Goal: Information Seeking & Learning: Learn about a topic

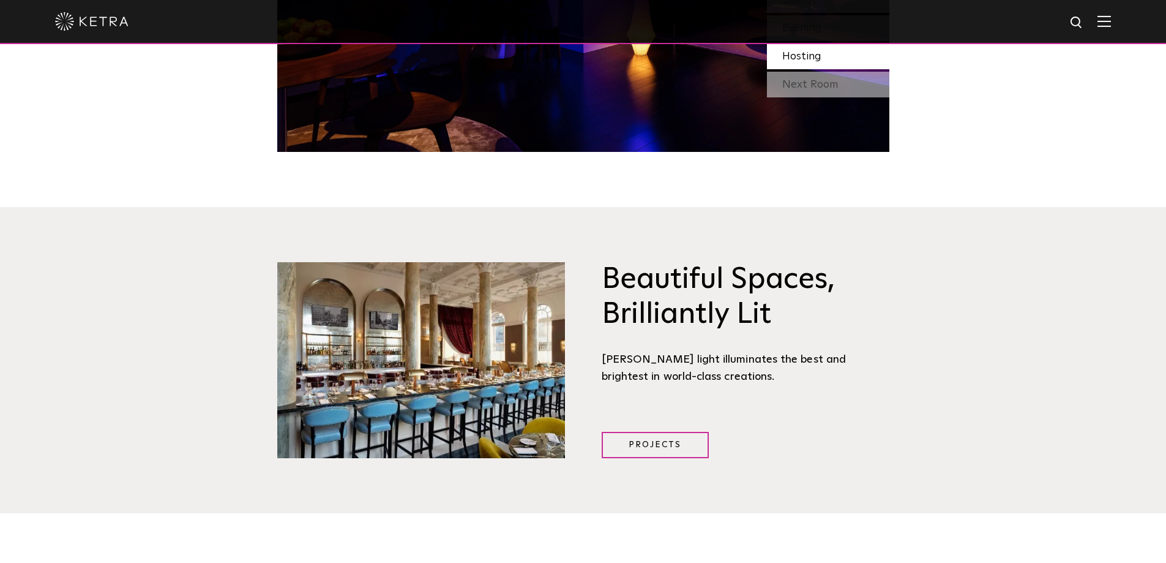
scroll to position [984, 0]
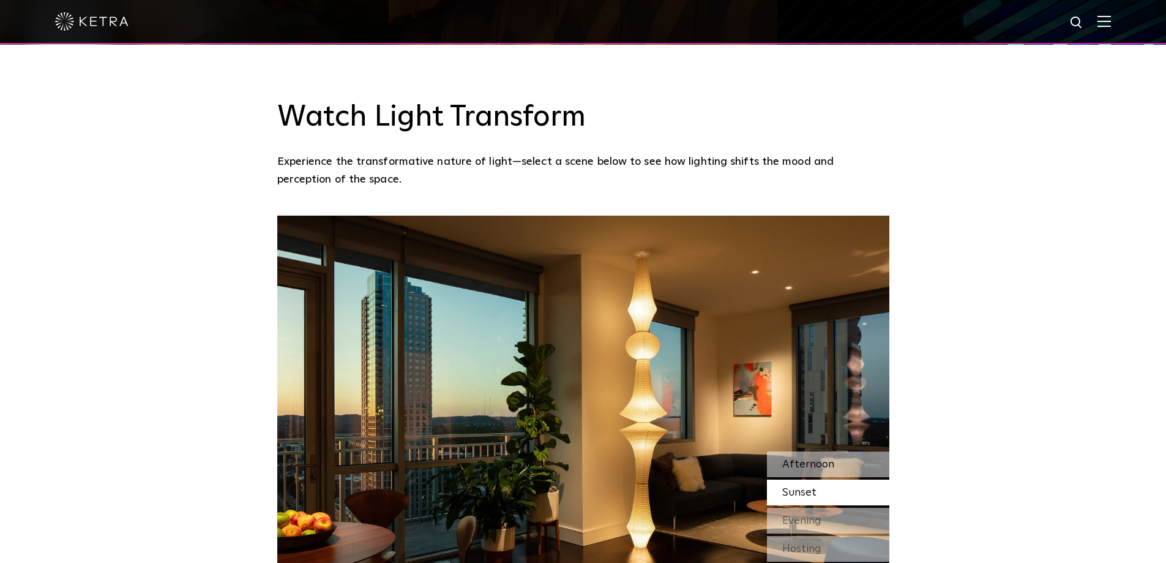
click at [807, 458] on span "Afternoon" at bounding box center [808, 463] width 52 height 11
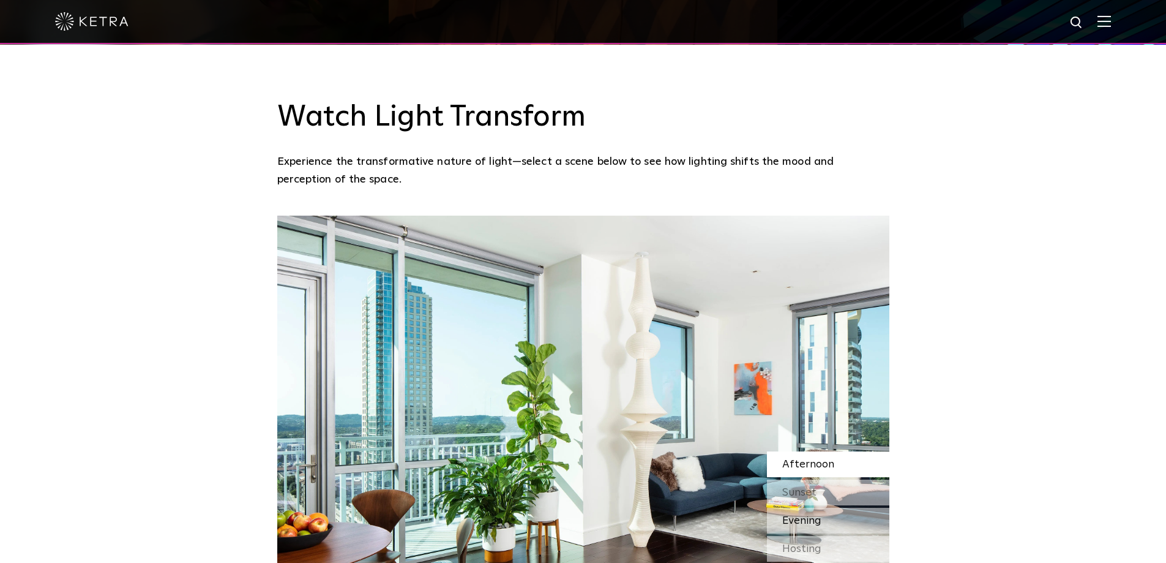
click at [801, 515] on span "Evening" at bounding box center [801, 520] width 39 height 11
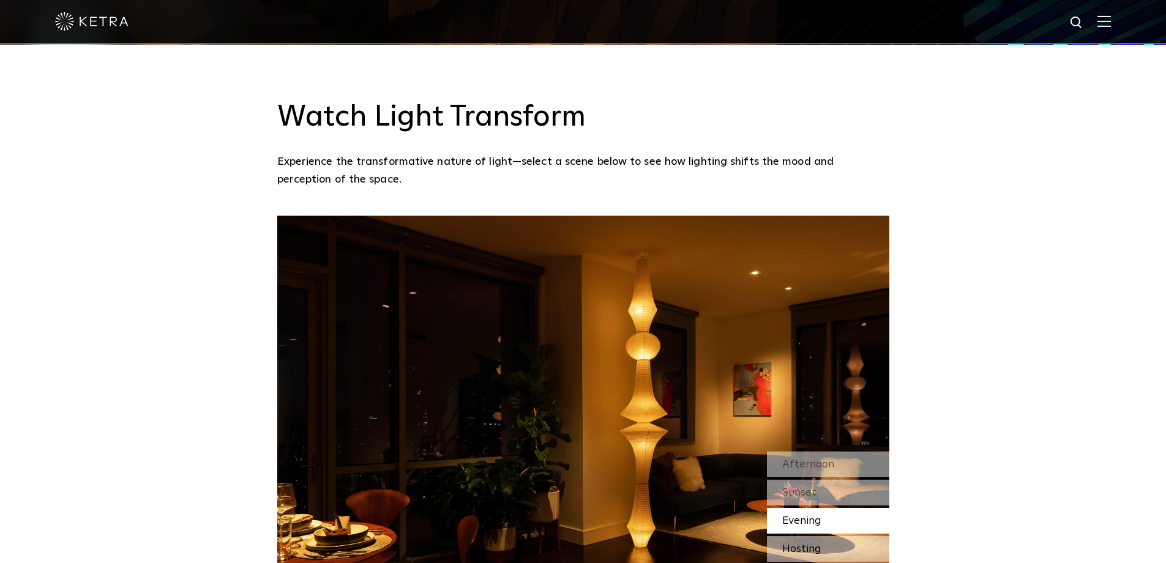
click at [810, 543] on span "Hosting" at bounding box center [801, 548] width 39 height 11
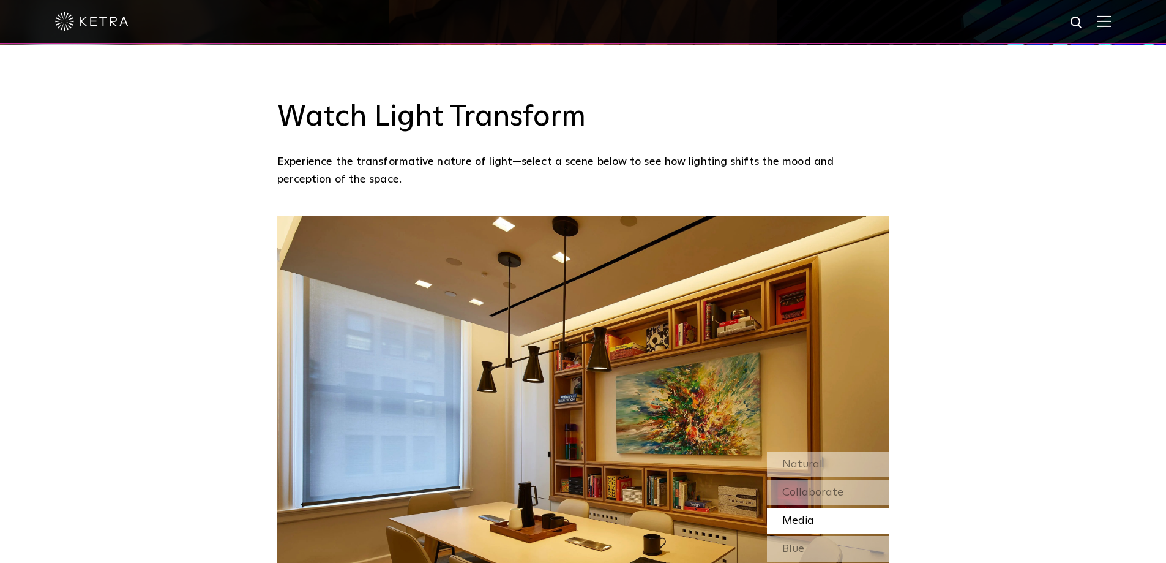
click at [1110, 21] on img at bounding box center [1104, 21] width 13 height 12
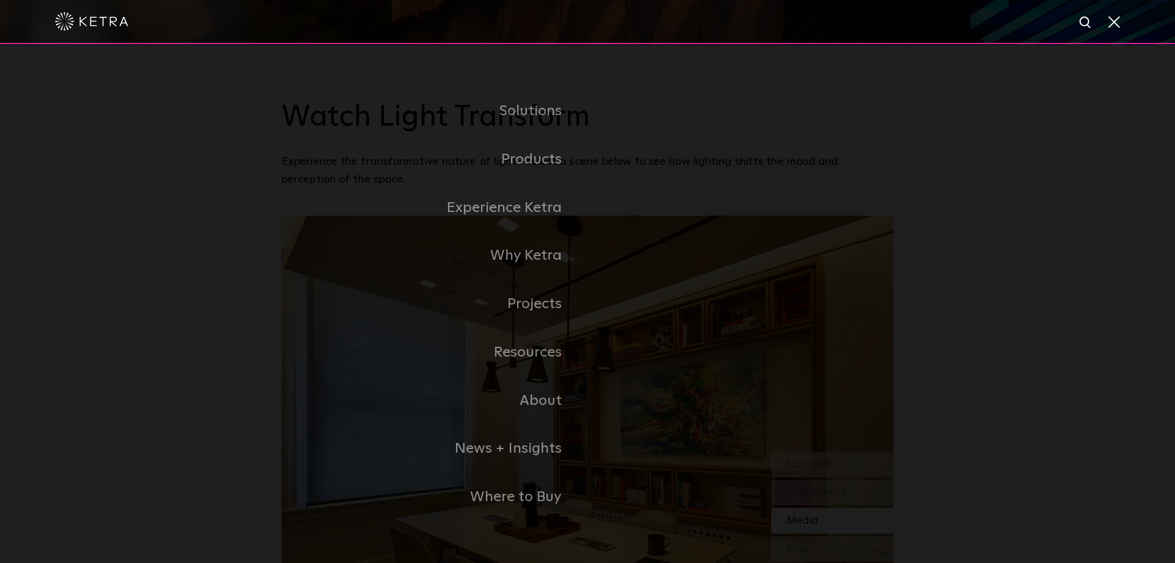
click at [1110, 21] on span at bounding box center [1113, 21] width 13 height 12
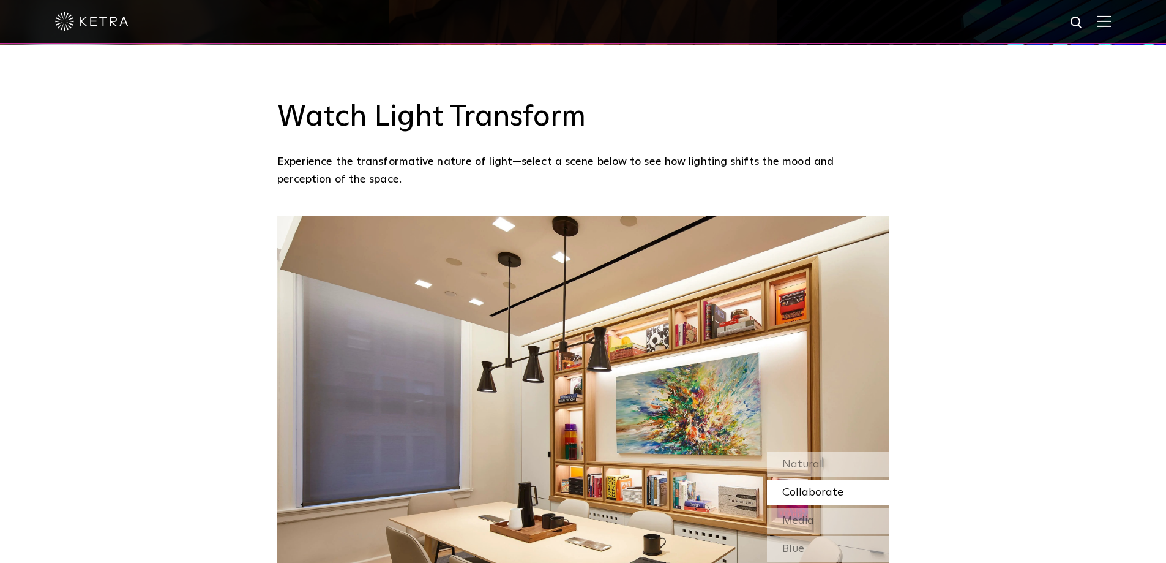
click at [1111, 10] on div at bounding box center [583, 21] width 1056 height 43
click at [1111, 21] on img at bounding box center [1104, 21] width 13 height 12
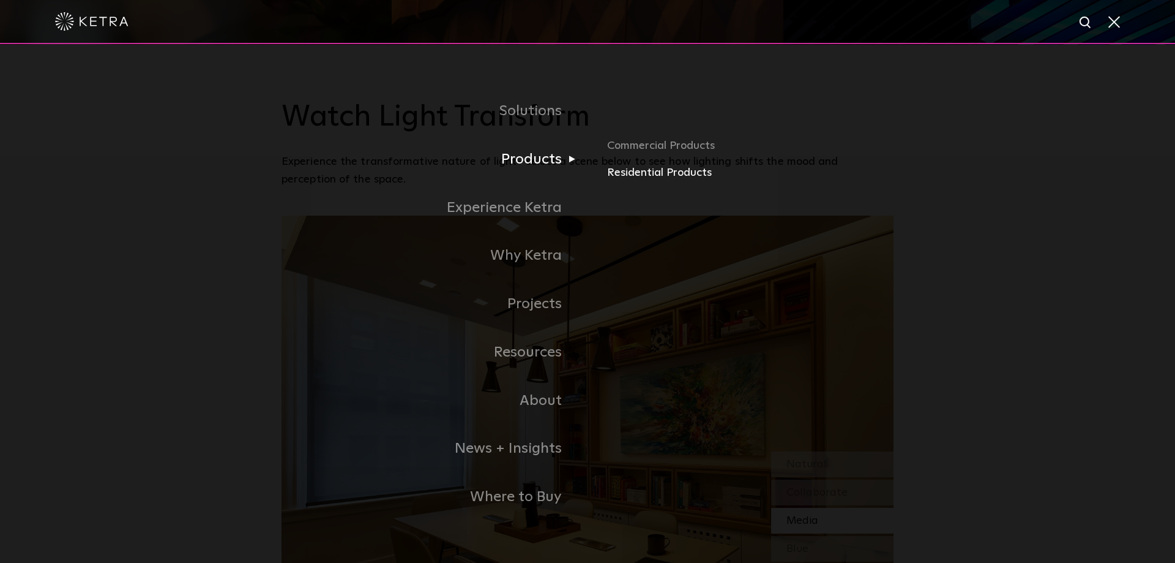
click at [667, 176] on link "Residential Products" at bounding box center [750, 173] width 286 height 18
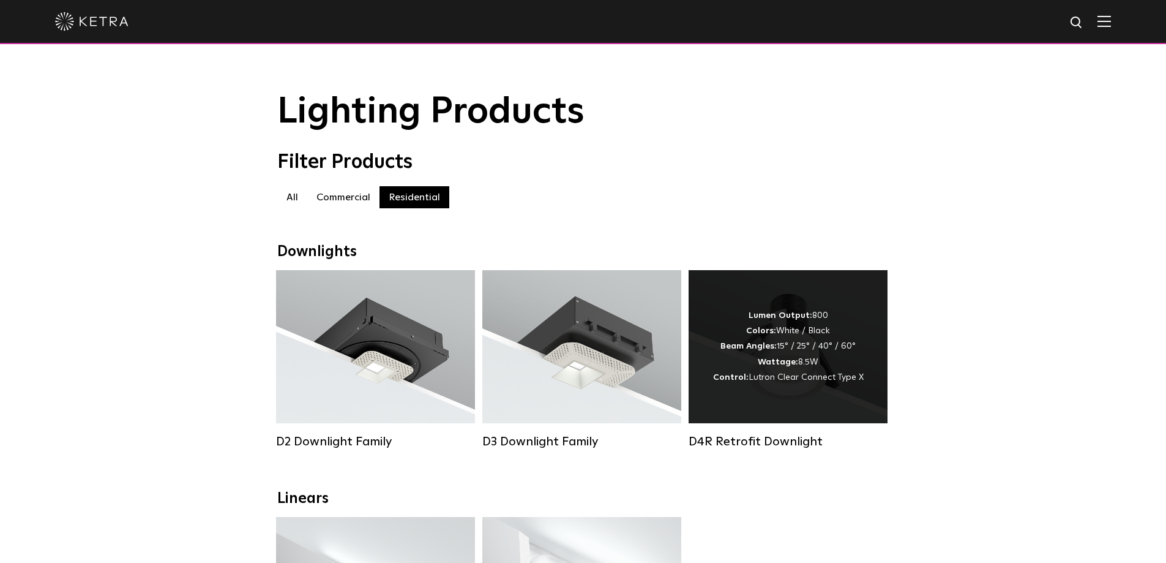
click at [790, 313] on div "Lumen Output: 800 Colors: White / Black Beam Angles: 15° / 25° / 40° / 60° Watt…" at bounding box center [788, 346] width 199 height 153
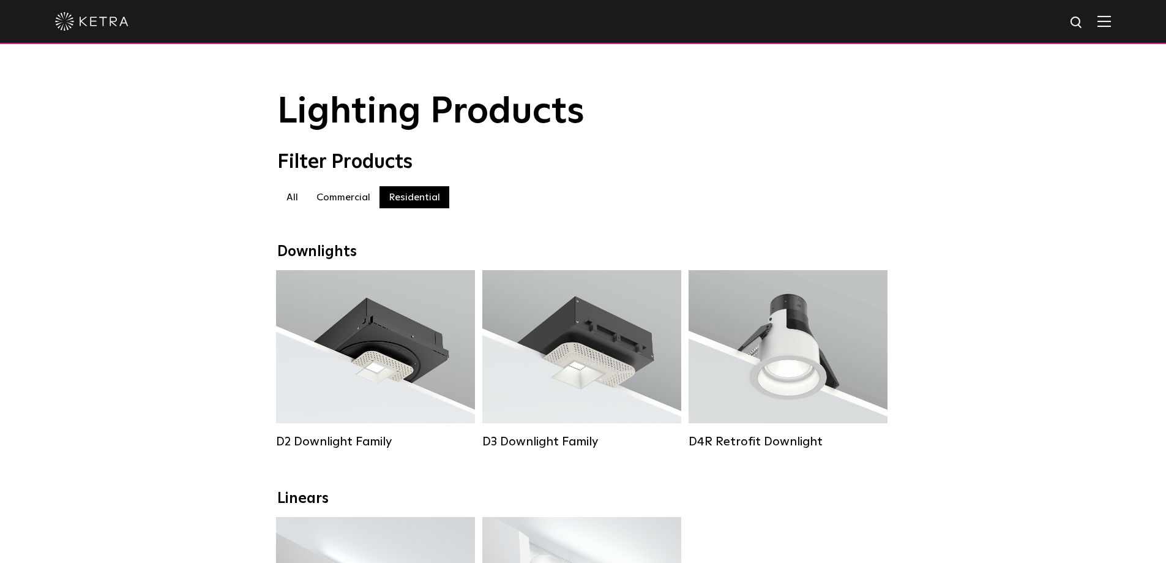
click at [345, 198] on label "Commercial" at bounding box center [343, 197] width 72 height 22
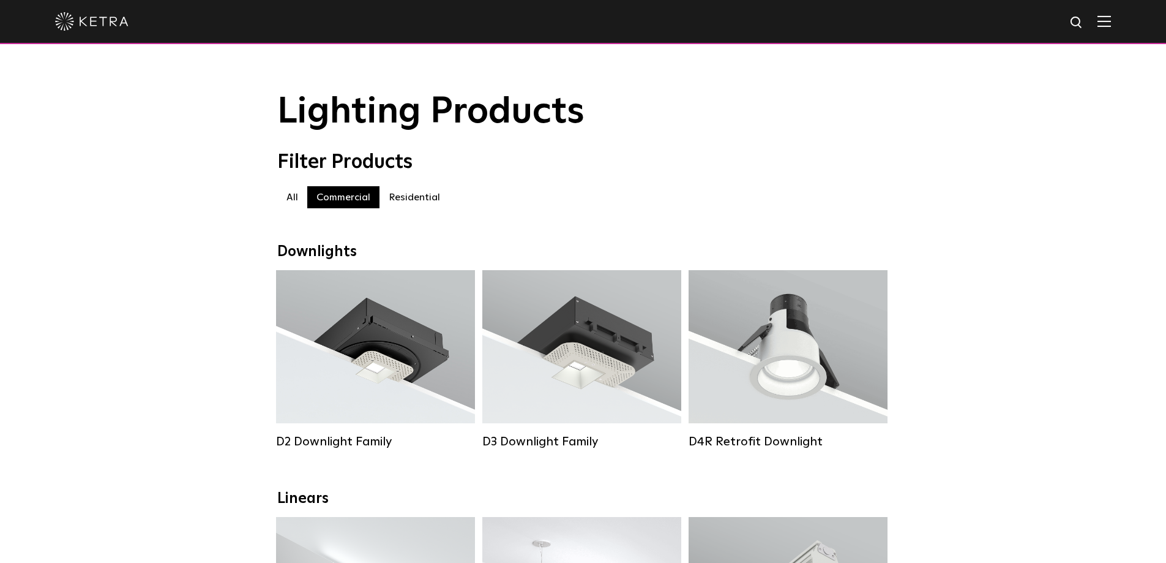
click at [392, 199] on label "Residential" at bounding box center [415, 197] width 70 height 22
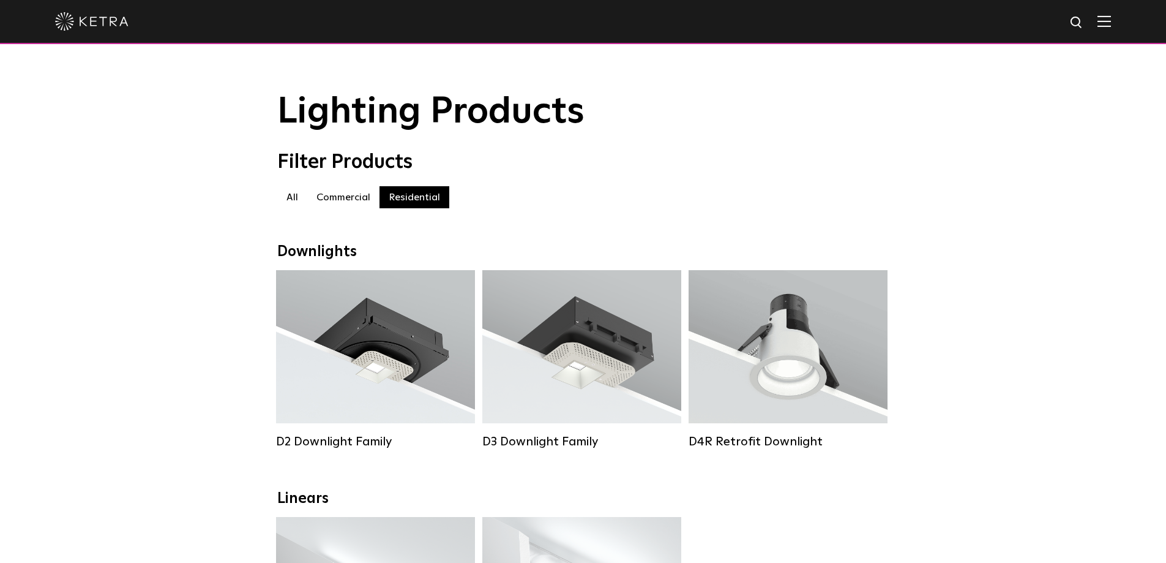
click at [335, 203] on label "Commercial" at bounding box center [343, 197] width 72 height 22
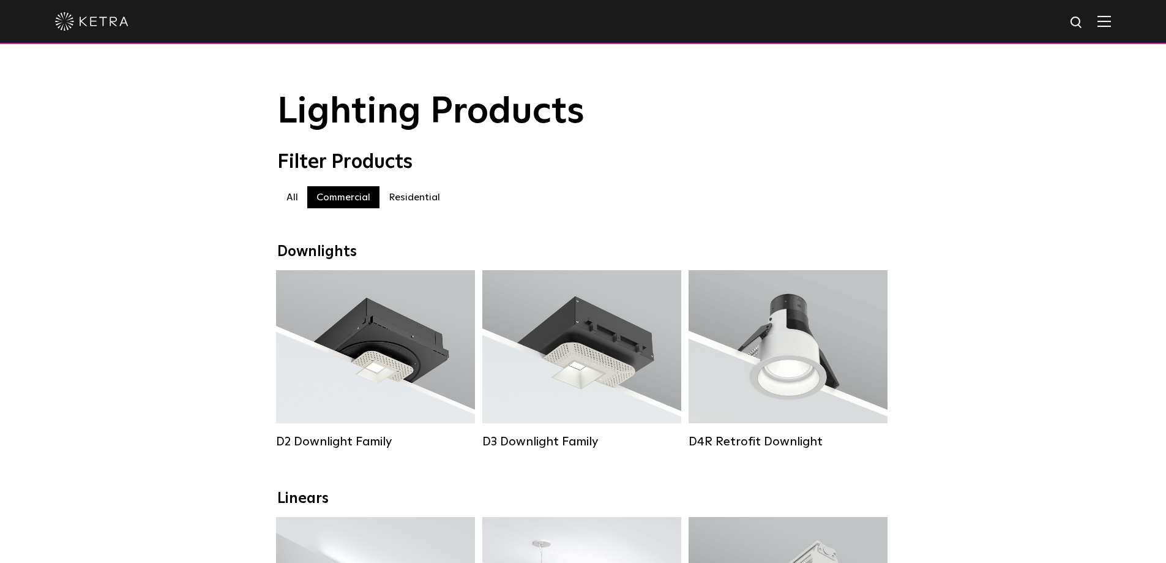
click at [290, 195] on label "All" at bounding box center [292, 197] width 30 height 22
click at [120, 16] on img at bounding box center [91, 21] width 73 height 18
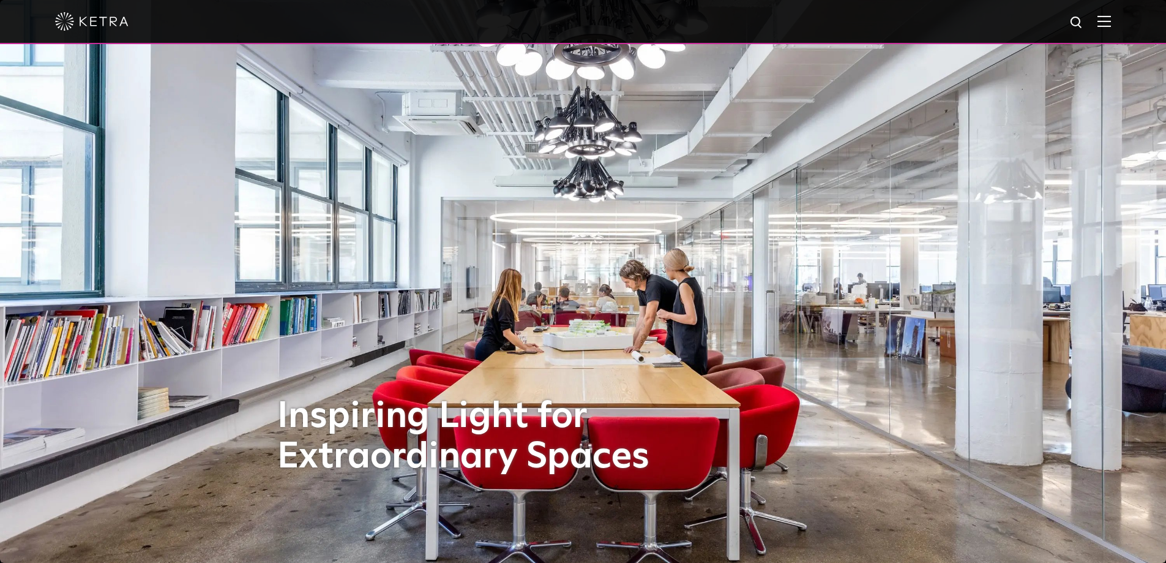
click at [1111, 18] on img at bounding box center [1104, 21] width 13 height 12
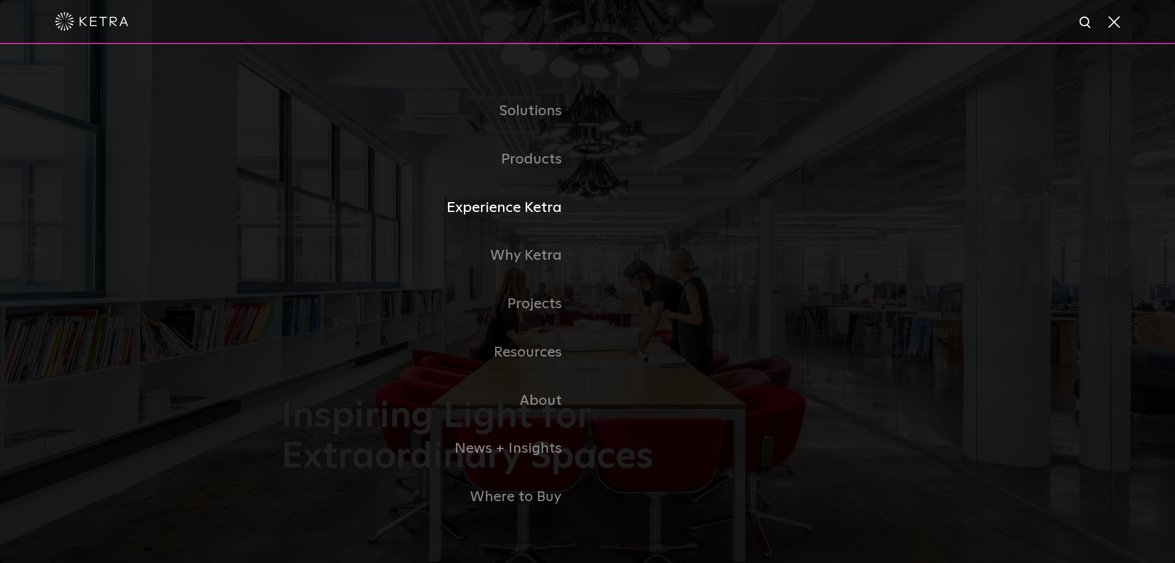
click at [540, 207] on link "Experience Ketra" at bounding box center [435, 208] width 306 height 48
